Goal: Find specific fact: Find contact information

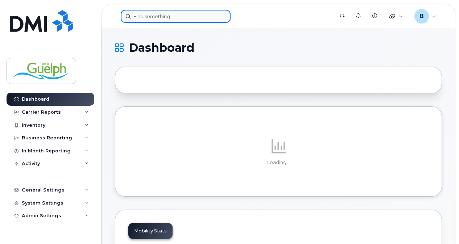
click at [156, 18] on input at bounding box center [176, 16] width 110 height 13
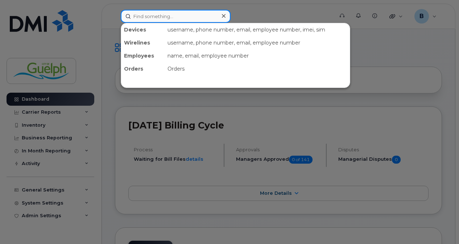
paste input "5198209035"
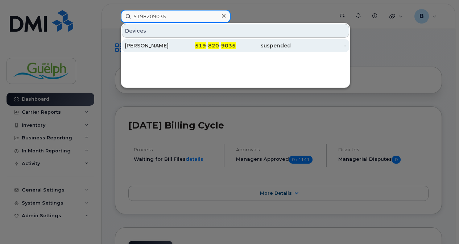
type input "5198209035"
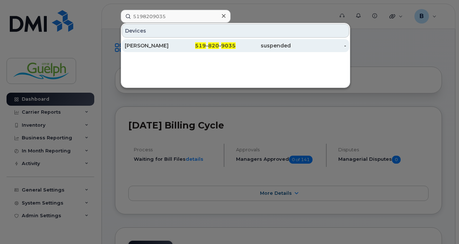
click at [170, 49] on div "[PERSON_NAME]" at bounding box center [152, 45] width 55 height 13
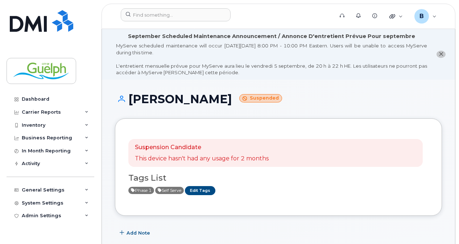
drag, startPoint x: 442, startPoint y: 54, endPoint x: 443, endPoint y: 68, distance: 14.2
click at [442, 54] on icon "close notification" at bounding box center [441, 54] width 5 height 5
